Goal: Entertainment & Leisure: Consume media (video, audio)

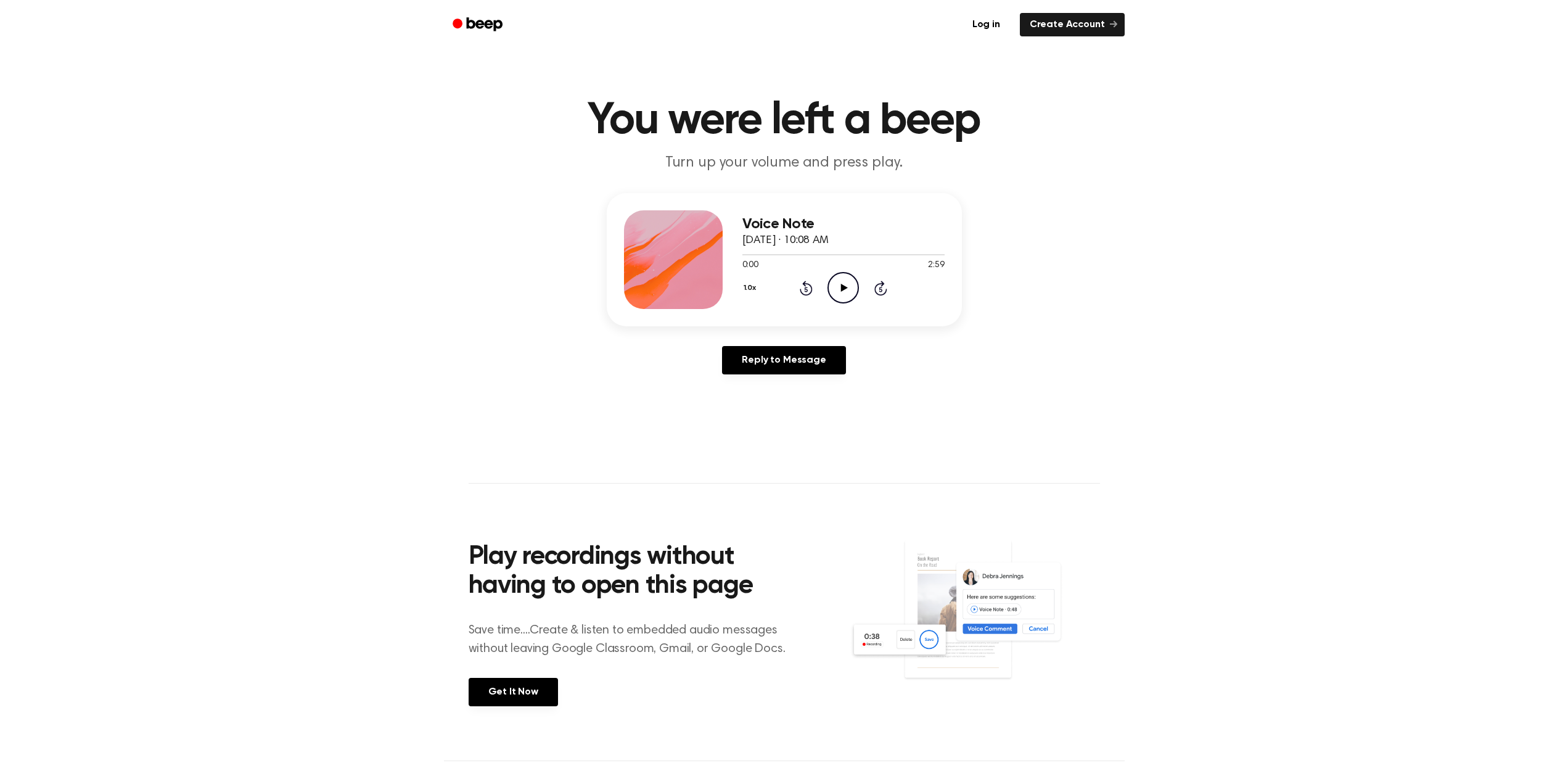
click at [861, 285] on div "1.0x Rewind 5 seconds Play Audio Skip 5 seconds" at bounding box center [844, 288] width 202 height 32
click at [854, 283] on icon "Play Audio" at bounding box center [844, 288] width 32 height 32
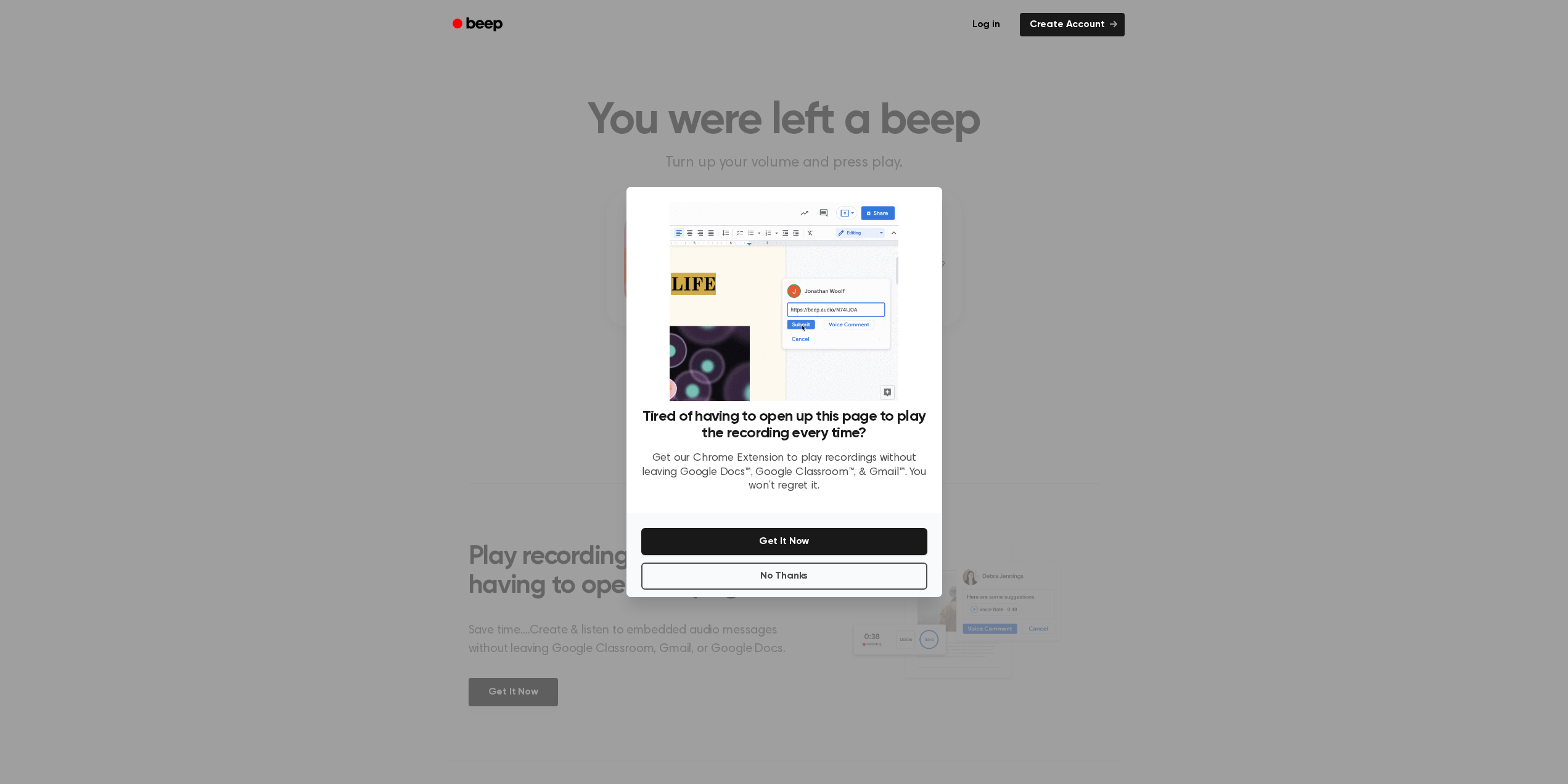
click at [1095, 334] on div at bounding box center [784, 392] width 1568 height 784
click at [830, 583] on button "No Thanks" at bounding box center [784, 575] width 286 height 27
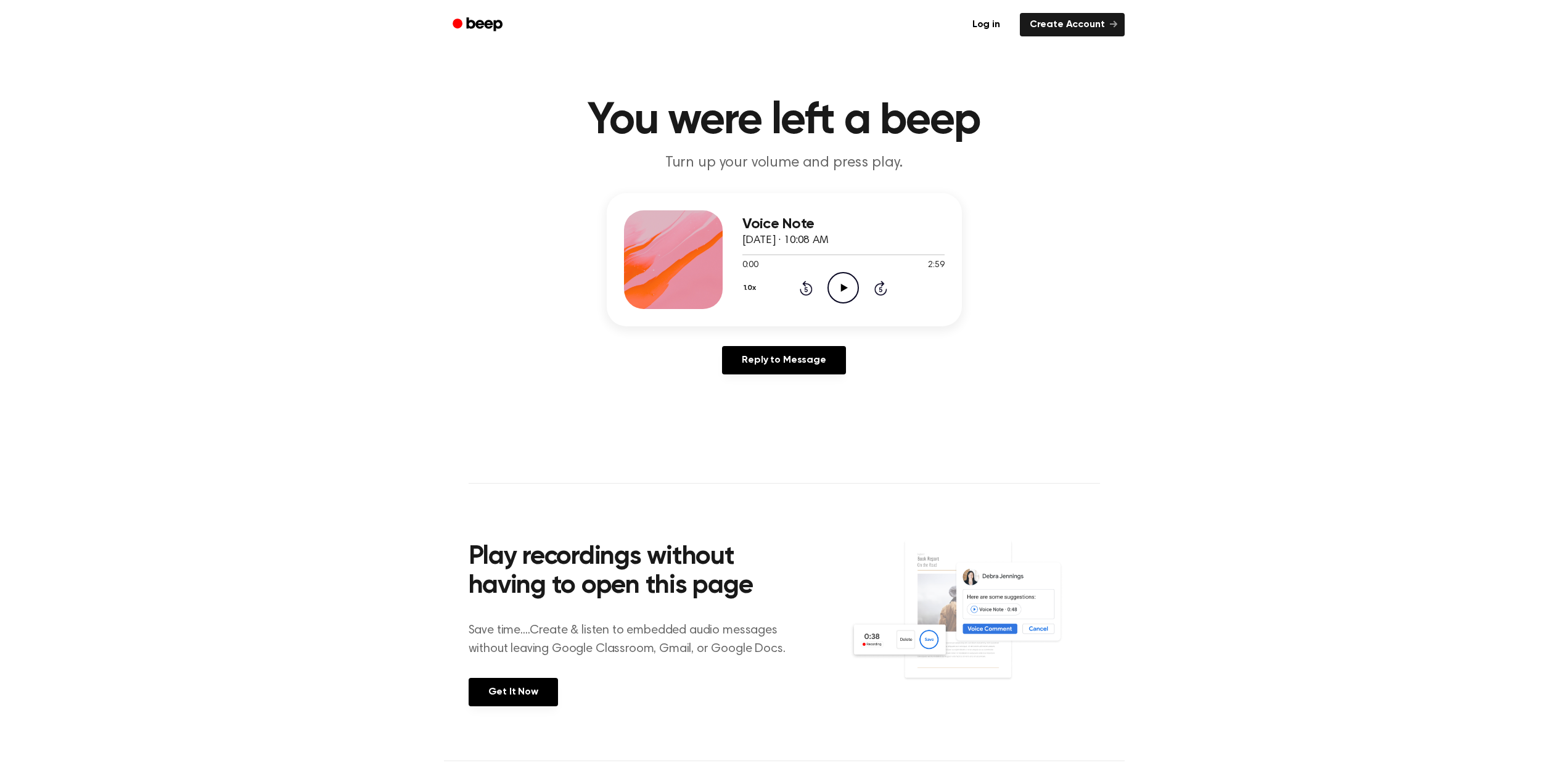
click at [853, 291] on icon "Play Audio" at bounding box center [844, 288] width 32 height 32
click at [842, 278] on icon "Pause Audio" at bounding box center [844, 288] width 32 height 32
click at [834, 293] on icon "Play Audio" at bounding box center [844, 288] width 32 height 32
click at [841, 288] on icon at bounding box center [843, 287] width 5 height 8
click at [803, 280] on icon "Rewind 5 seconds" at bounding box center [805, 288] width 13 height 16
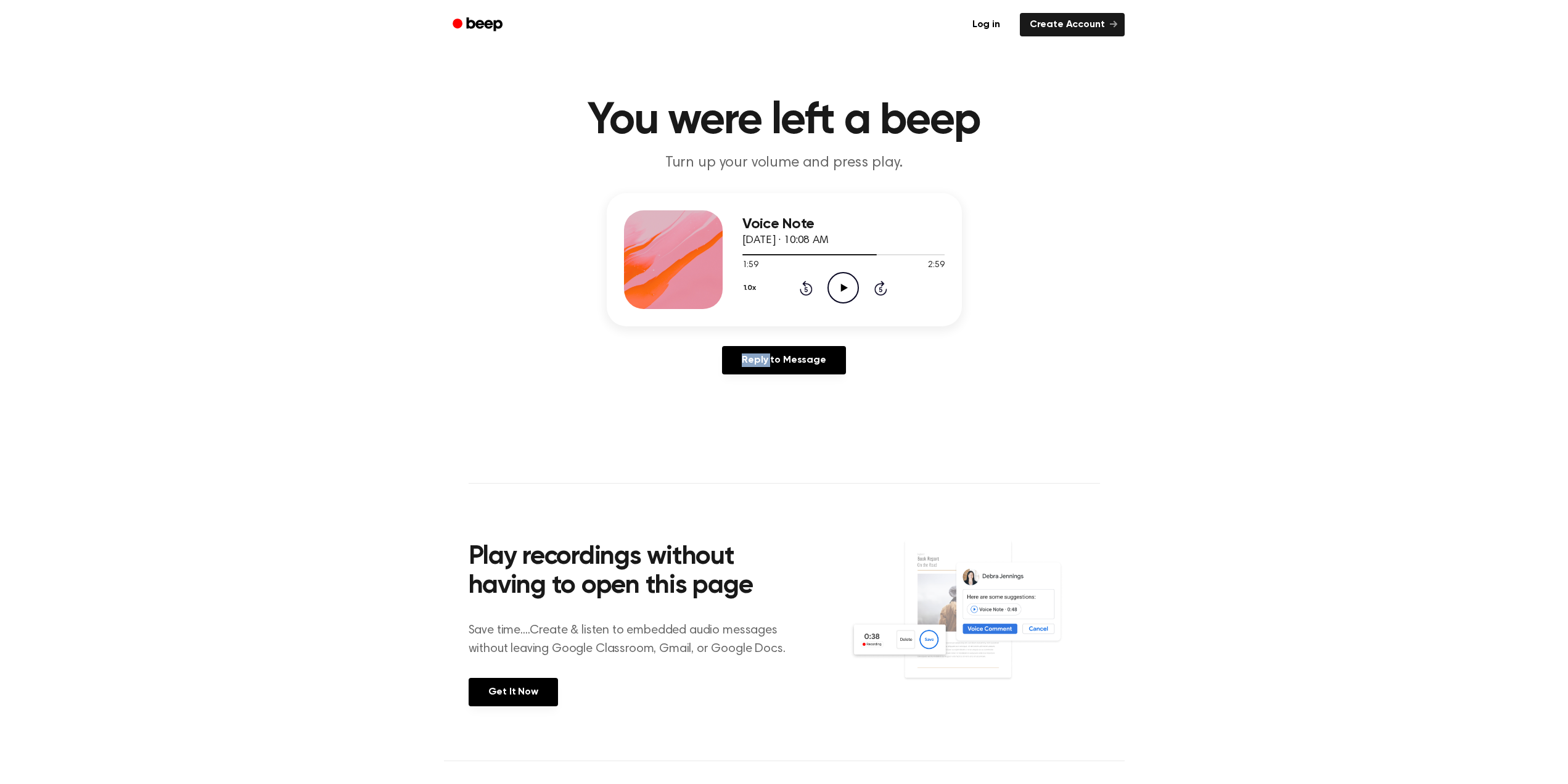
click at [803, 280] on icon "Rewind 5 seconds" at bounding box center [805, 288] width 13 height 16
click at [844, 290] on icon "Play Audio" at bounding box center [844, 288] width 32 height 32
click at [845, 285] on icon at bounding box center [843, 287] width 5 height 8
click at [853, 297] on icon "Play Audio" at bounding box center [844, 288] width 32 height 32
